Goal: Go to known website: Access a specific website the user already knows

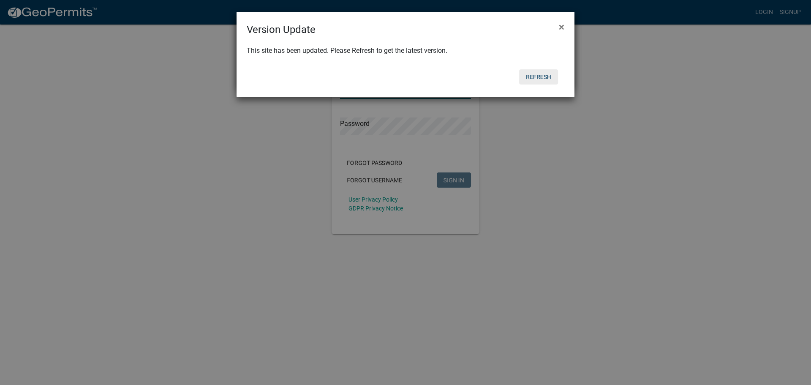
type input "LucasM"
click at [378, 73] on button "Refresh" at bounding box center [538, 76] width 39 height 15
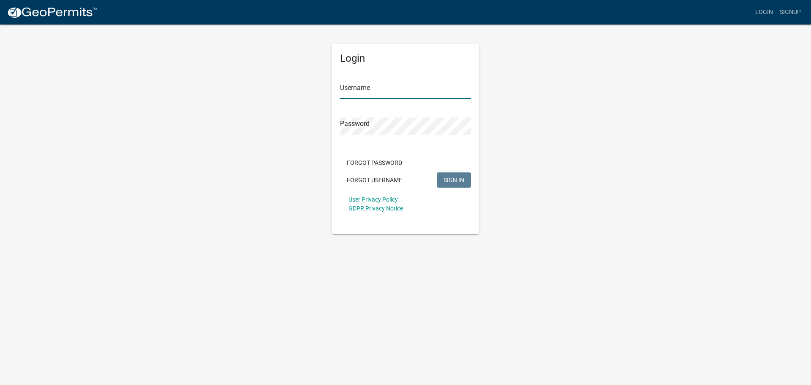
type input "LucasM"
click at [451, 183] on span "SIGN IN" at bounding box center [453, 179] width 21 height 7
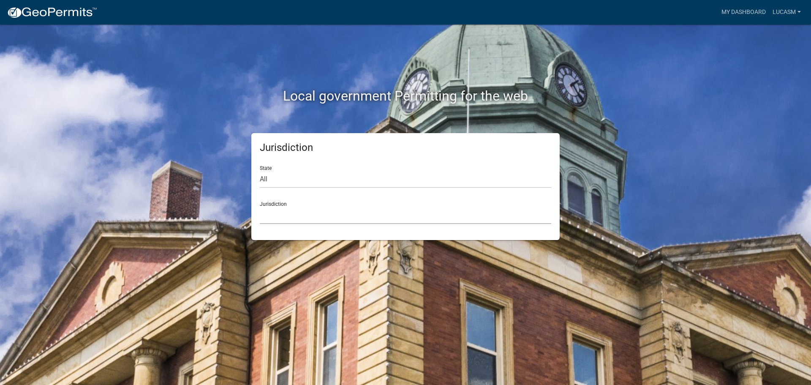
click at [342, 212] on select "[GEOGRAPHIC_DATA], [US_STATE] [GEOGRAPHIC_DATA], [US_STATE][PERSON_NAME][GEOGRA…" at bounding box center [405, 214] width 291 height 17
